Goal: Information Seeking & Learning: Learn about a topic

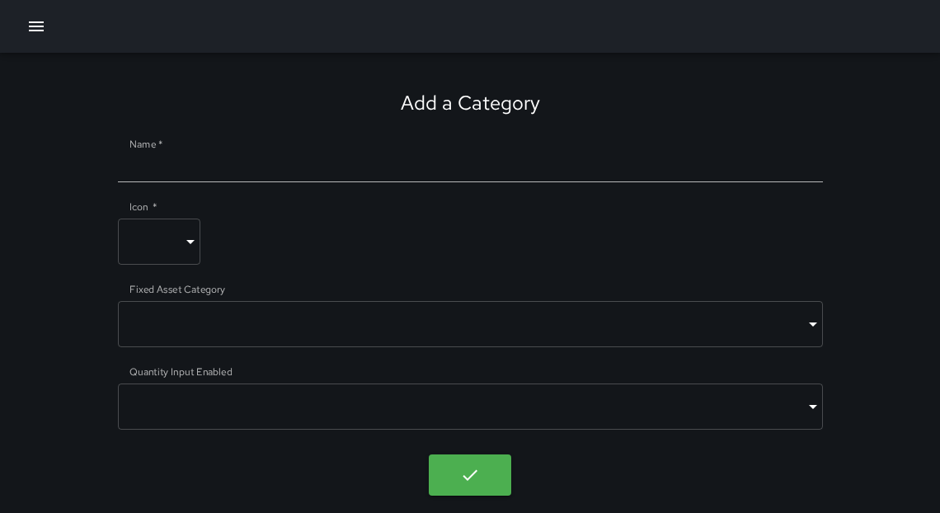
click at [39, 21] on icon "button" at bounding box center [36, 26] width 20 height 20
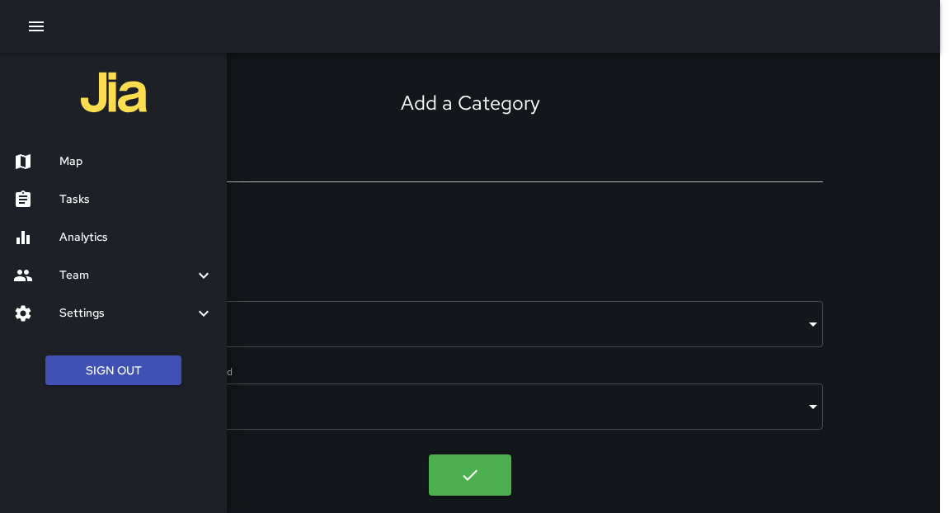
click at [94, 173] on div "Map" at bounding box center [113, 162] width 227 height 38
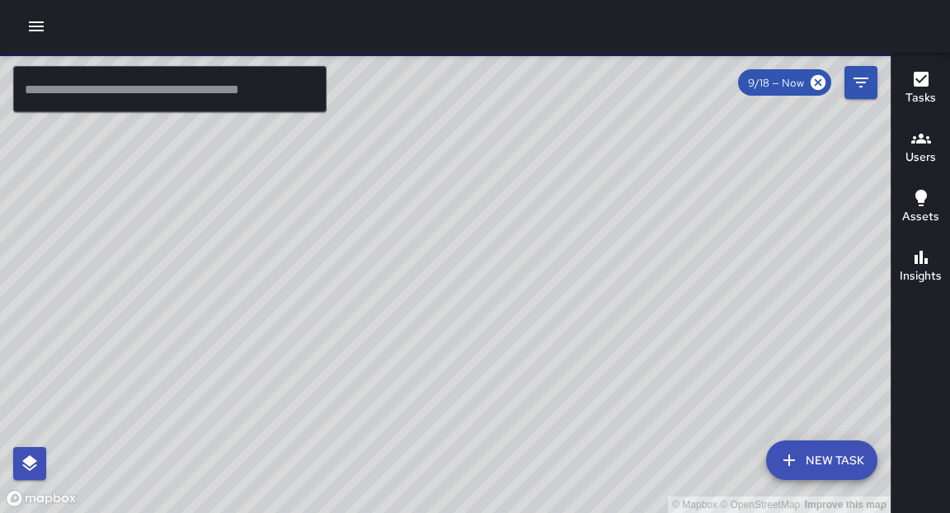
click at [29, 30] on icon "button" at bounding box center [36, 26] width 15 height 10
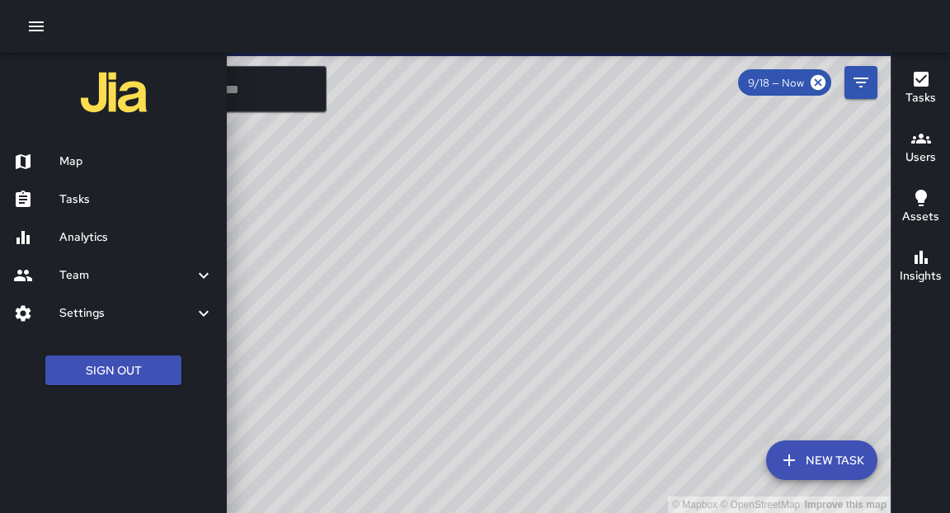
click at [103, 238] on h6 "Analytics" at bounding box center [136, 237] width 154 height 18
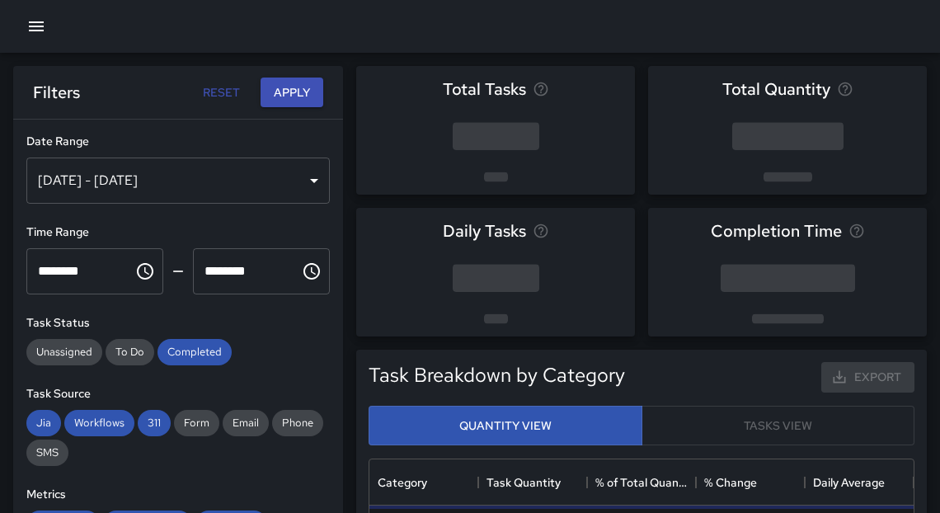
scroll to position [131, 0]
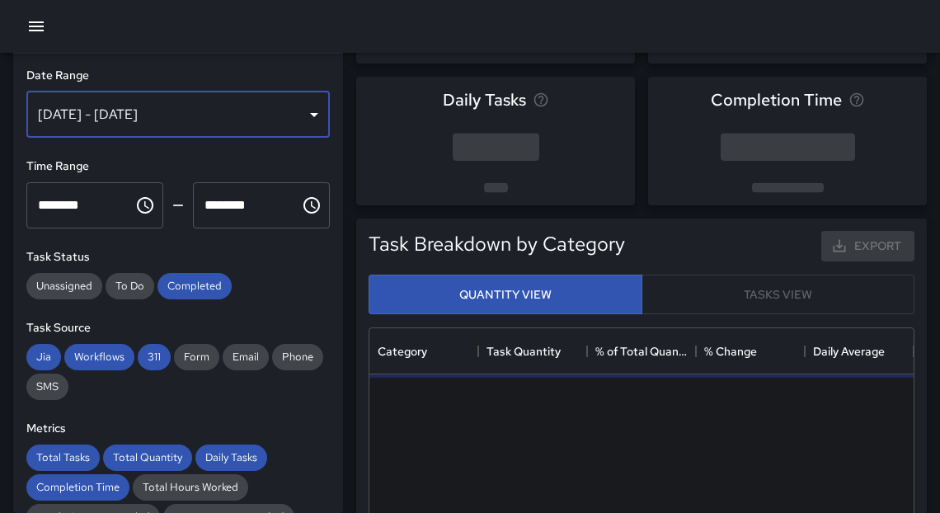
click at [157, 119] on div "[DATE] - [DATE]" at bounding box center [178, 115] width 304 height 46
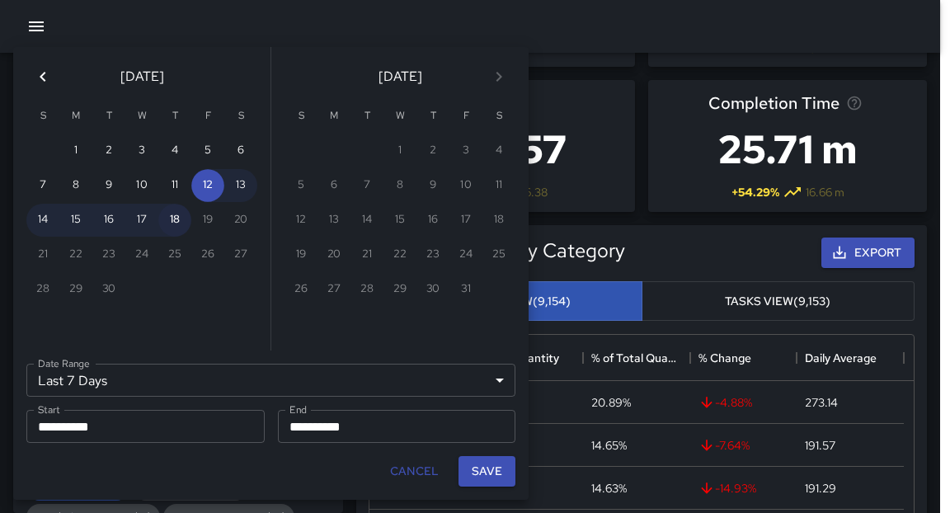
click at [179, 233] on button "18" at bounding box center [174, 220] width 33 height 33
type input "******"
type input "**********"
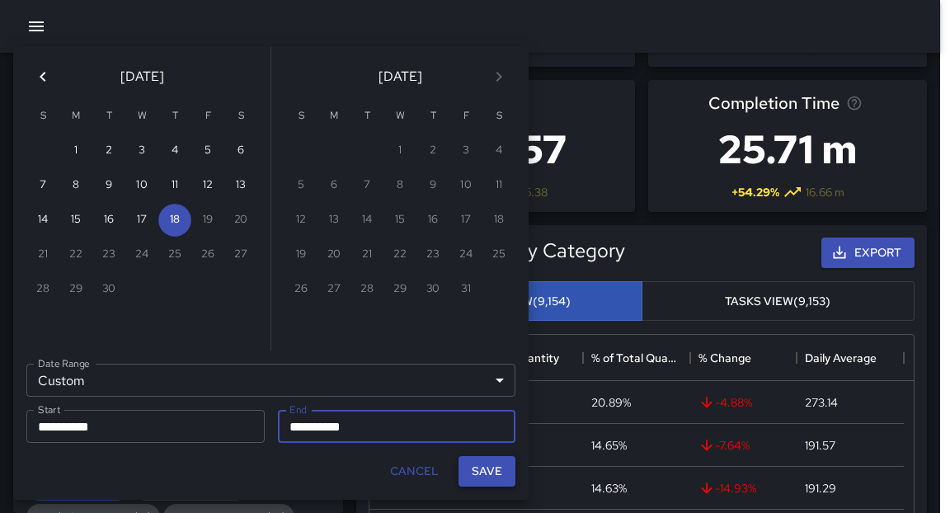
click at [490, 468] on button "Save" at bounding box center [487, 471] width 57 height 31
type input "**********"
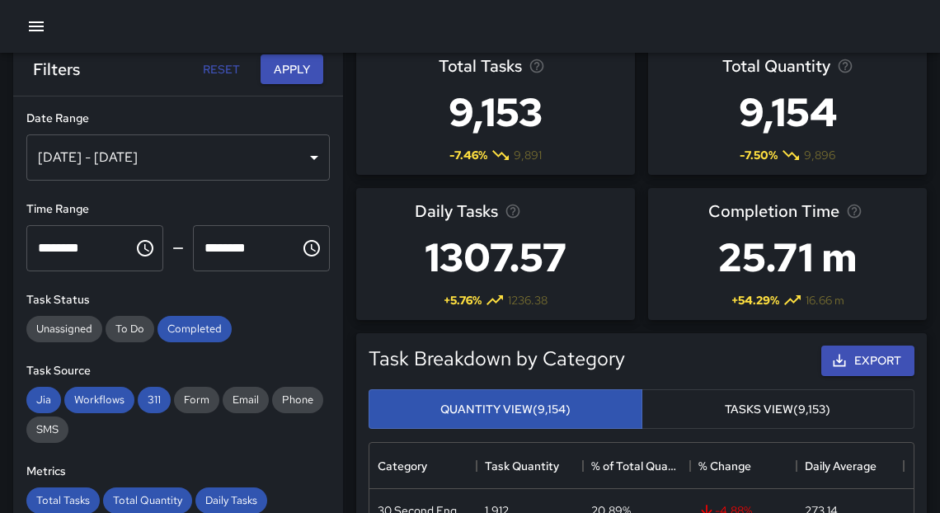
scroll to position [0, 0]
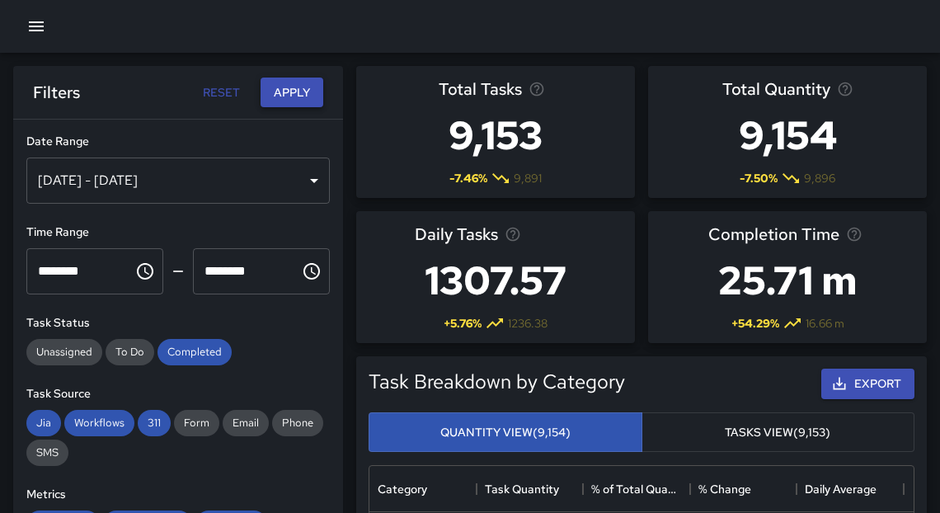
click at [285, 96] on button "Apply" at bounding box center [292, 93] width 63 height 31
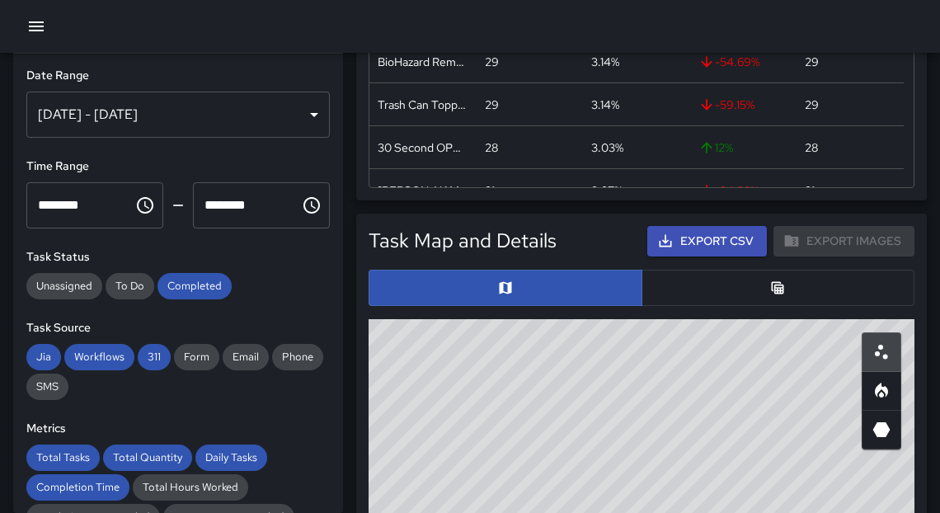
scroll to position [790, 0]
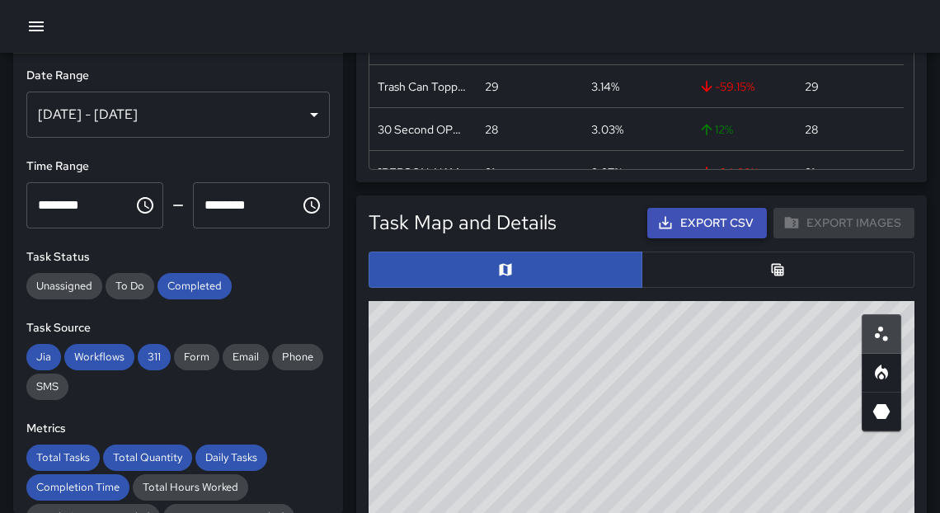
click at [723, 228] on button "Export CSV" at bounding box center [707, 223] width 120 height 31
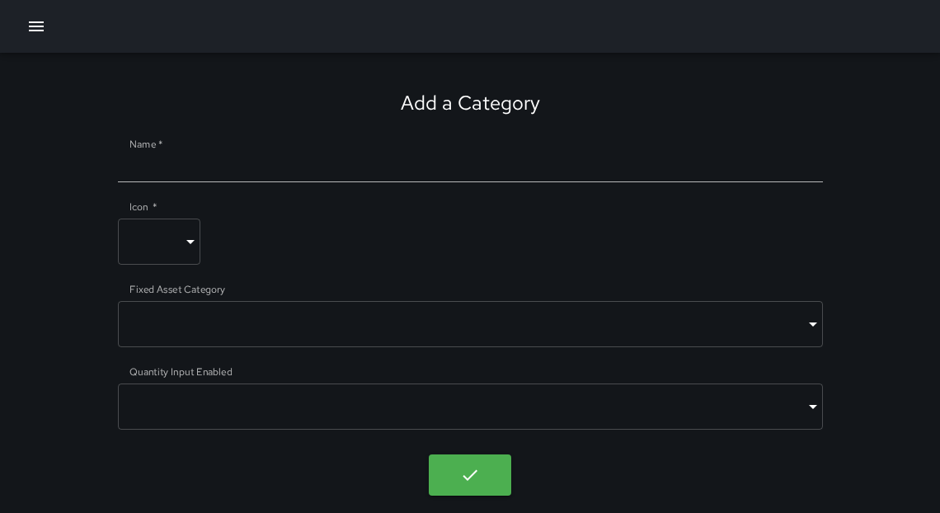
click at [35, 28] on icon "button" at bounding box center [36, 26] width 20 height 20
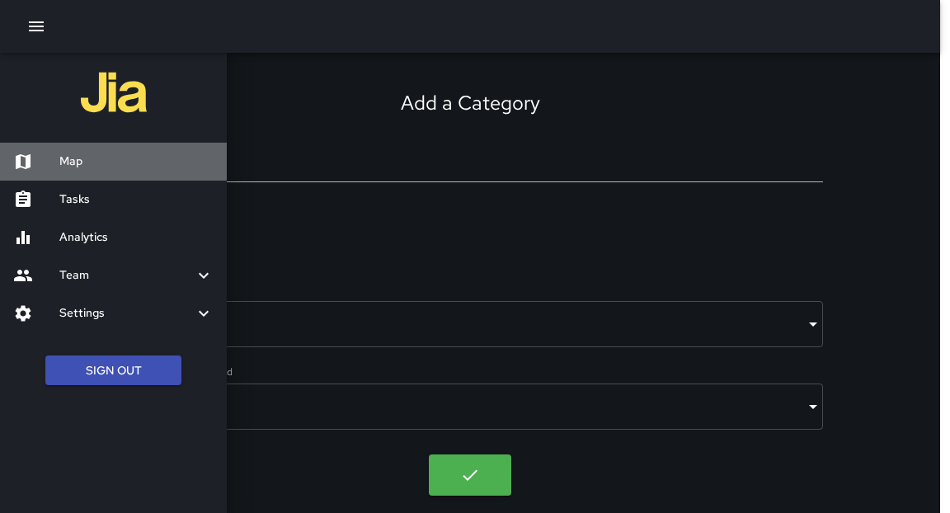
click at [92, 172] on div "Map" at bounding box center [113, 162] width 227 height 38
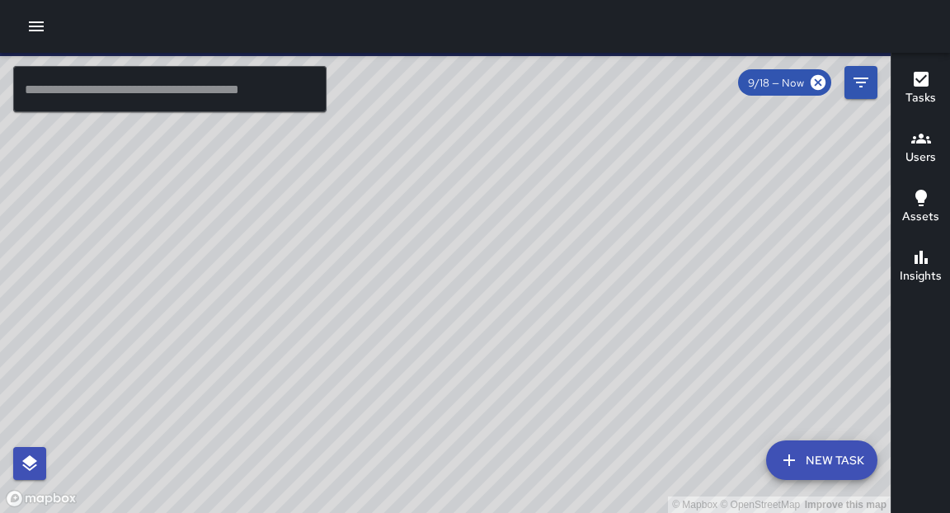
click at [118, 101] on input "text" at bounding box center [169, 89] width 313 height 46
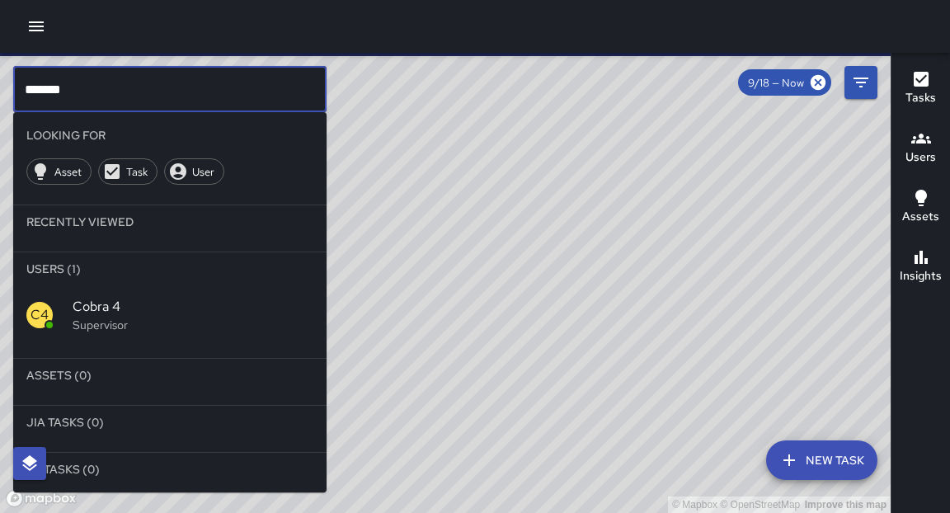
type input "*******"
click at [111, 308] on span "Cobra 4" at bounding box center [193, 307] width 241 height 20
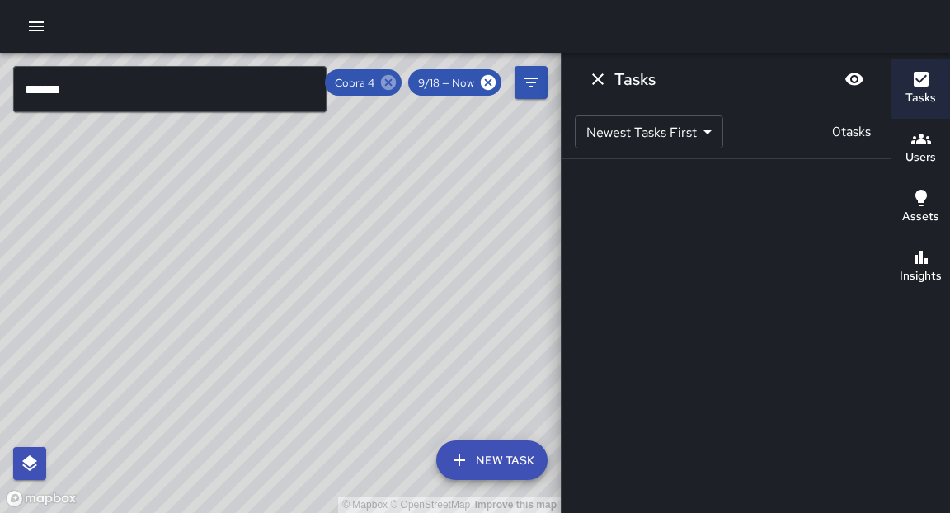
click at [387, 78] on icon at bounding box center [388, 82] width 15 height 15
